Goal: Obtain resource: Obtain resource

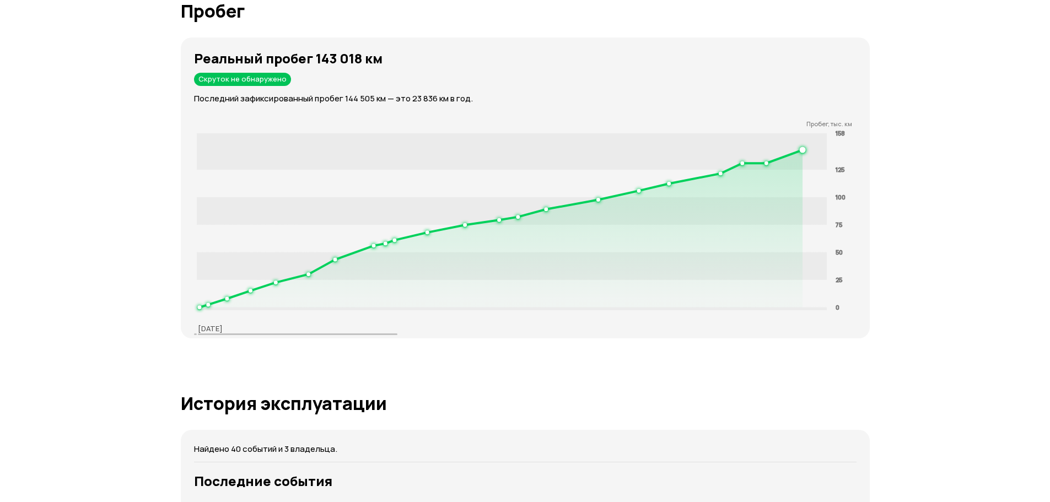
scroll to position [1725, 0]
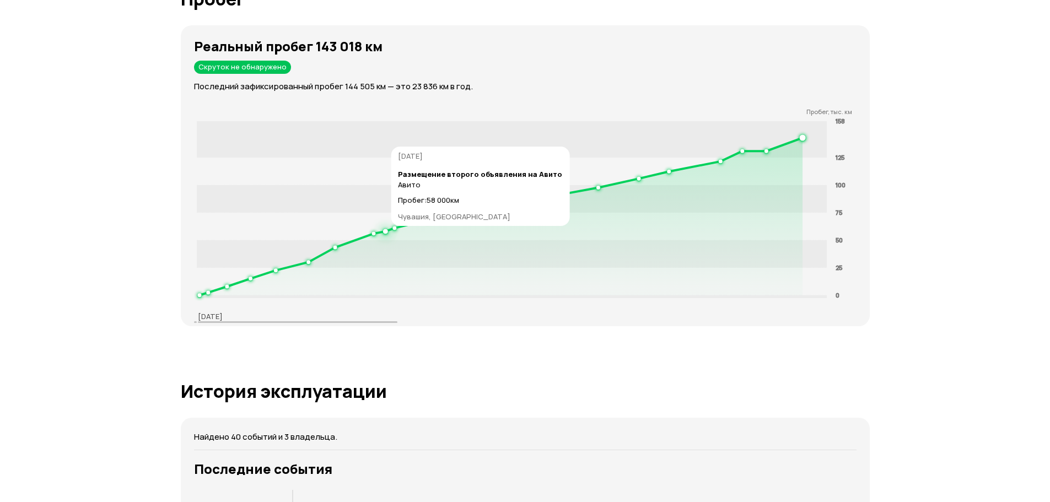
click at [380, 232] on icon at bounding box center [501, 217] width 604 height 158
click at [383, 232] on icon at bounding box center [501, 217] width 604 height 158
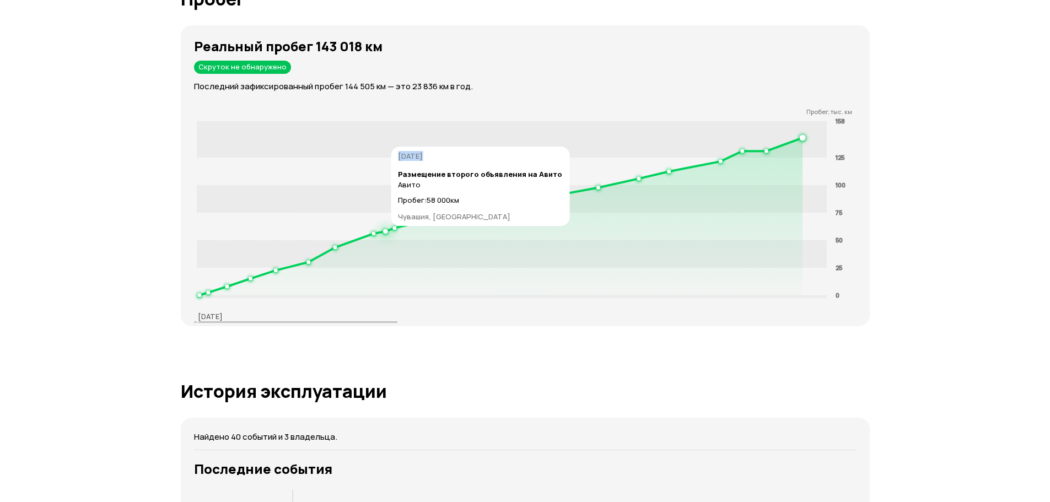
click at [383, 232] on icon at bounding box center [501, 217] width 604 height 158
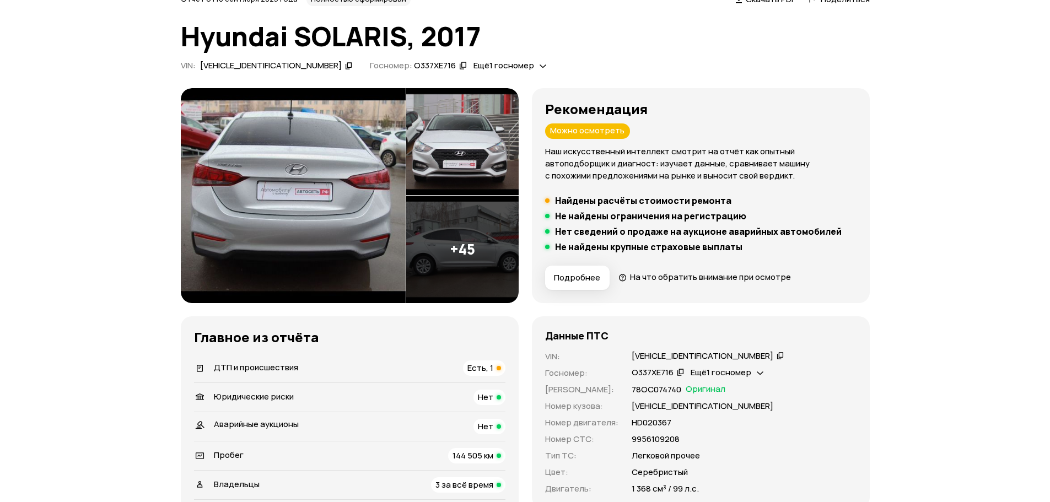
scroll to position [0, 0]
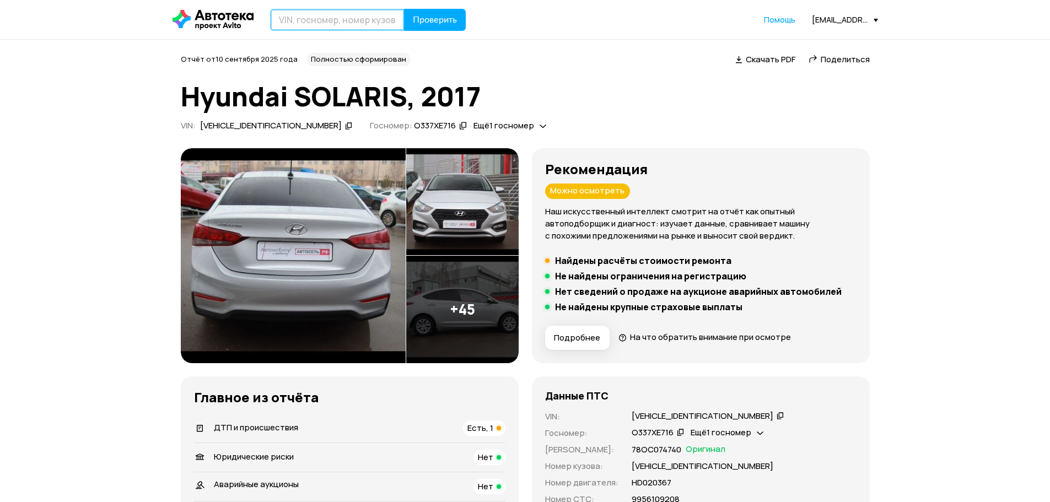
click at [314, 22] on input "text" at bounding box center [337, 20] width 135 height 22
paste input "[US_VEHICLE_IDENTIFICATION_NUMBER]"
type input "[US_VEHICLE_IDENTIFICATION_NUMBER]"
click at [418, 20] on span "Проверить" at bounding box center [435, 19] width 44 height 9
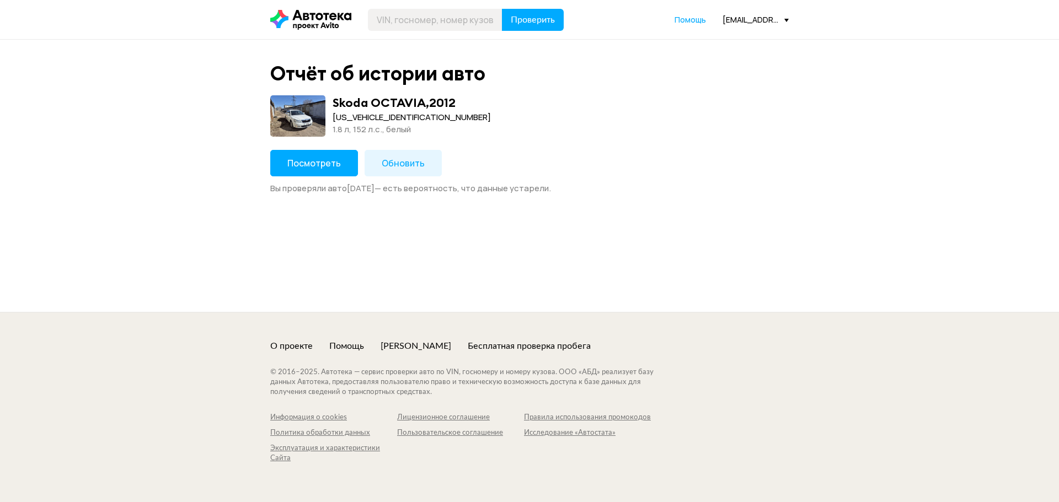
click at [406, 159] on span "Обновить" at bounding box center [403, 163] width 43 height 12
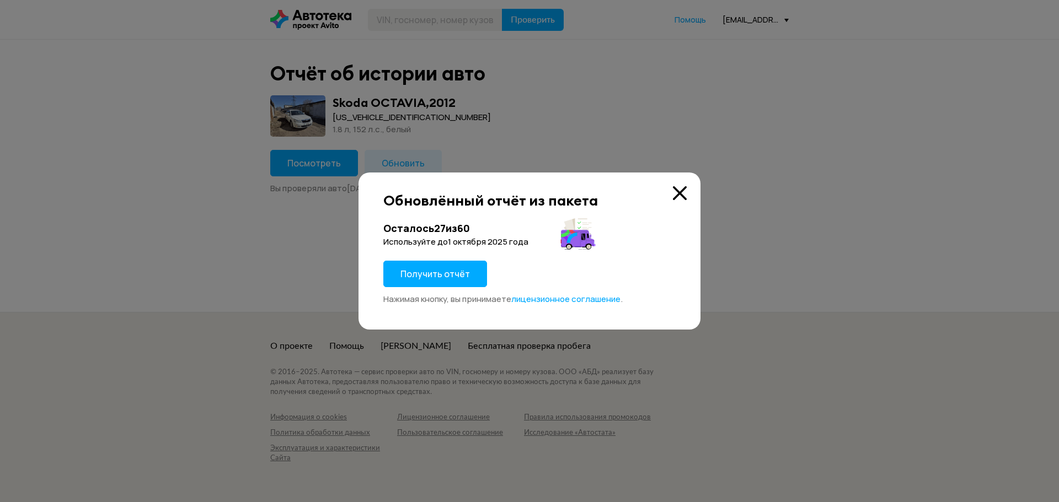
click at [430, 276] on span "Получить отчёт" at bounding box center [434, 274] width 69 height 12
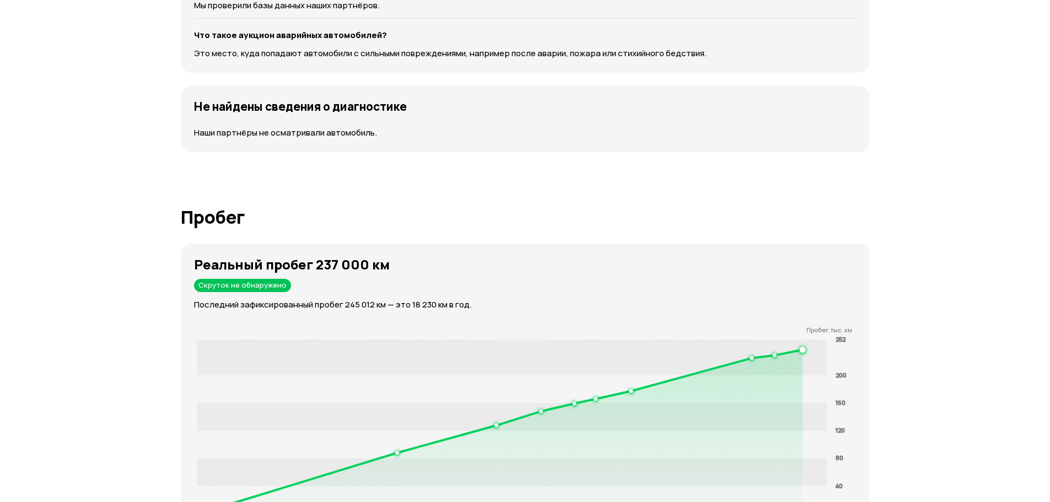
scroll to position [1489, 0]
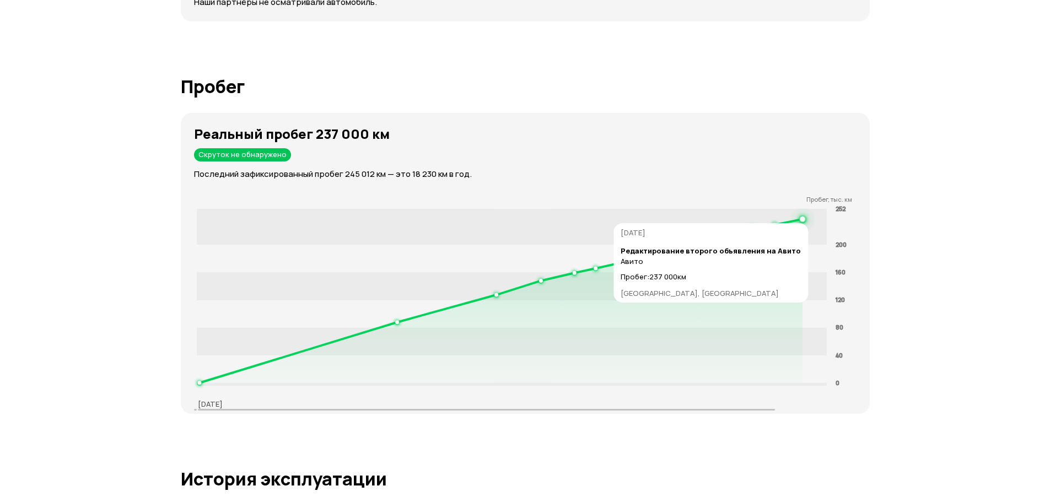
click at [802, 218] on circle at bounding box center [803, 220] width 4 height 4
click at [807, 219] on rect at bounding box center [511, 227] width 631 height 36
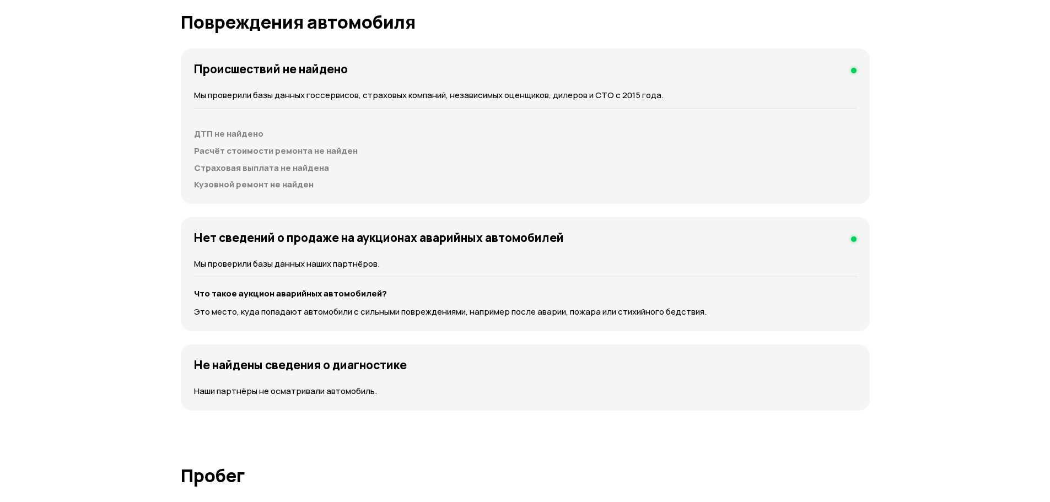
scroll to position [992, 0]
